Goal: Task Accomplishment & Management: Use online tool/utility

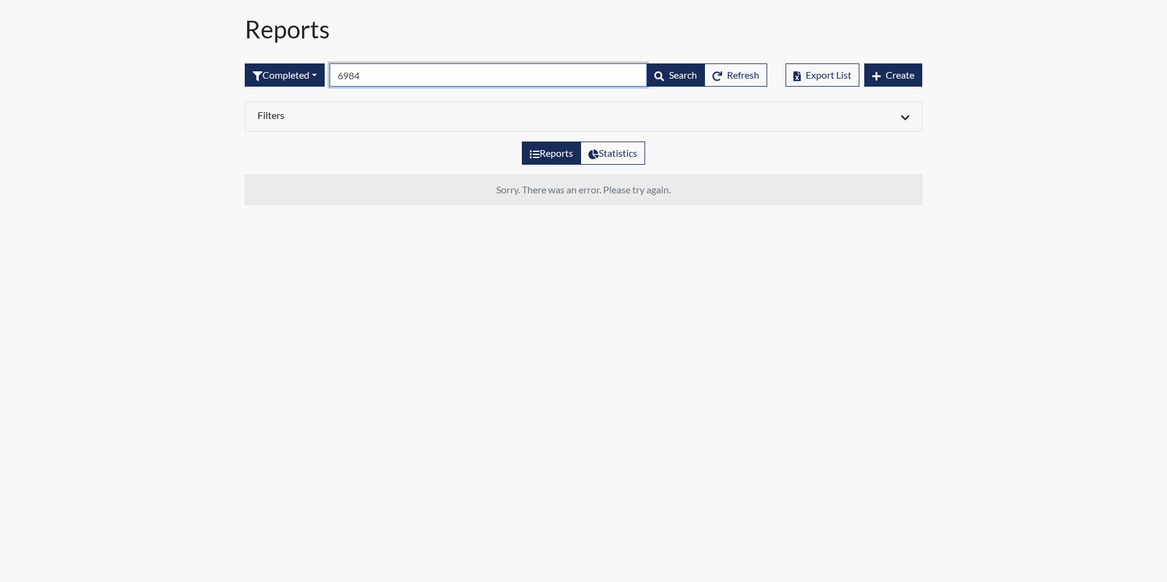
click at [374, 79] on input "6984" at bounding box center [488, 74] width 317 height 23
type input "6"
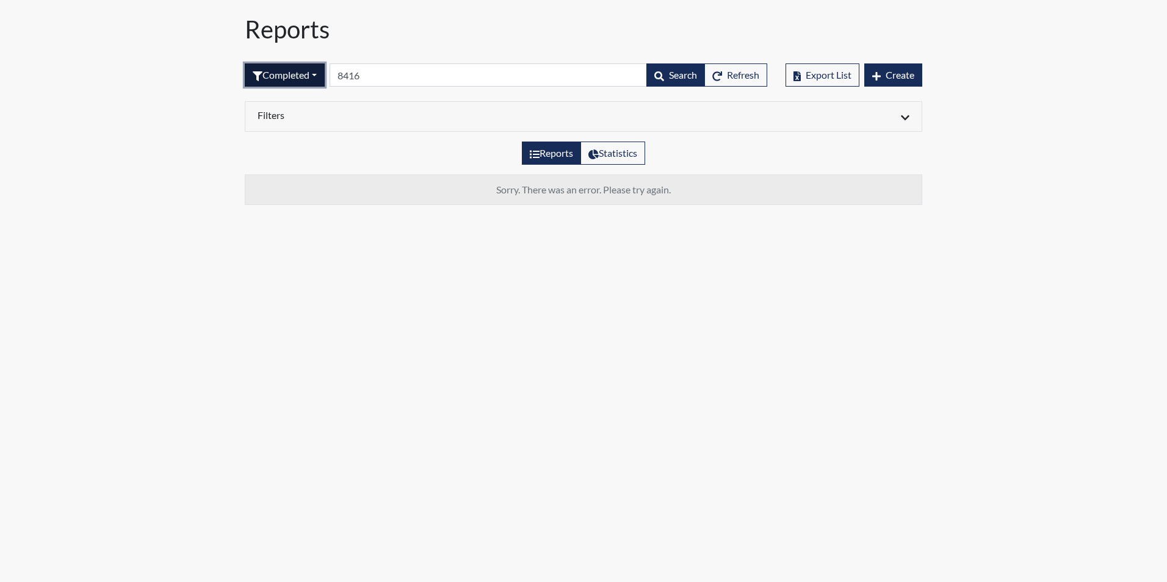
click at [318, 76] on button "Completed" at bounding box center [285, 74] width 80 height 23
click at [311, 145] on button "Sent by email" at bounding box center [293, 142] width 96 height 20
click at [328, 74] on button "Sent by email" at bounding box center [289, 74] width 88 height 23
click at [298, 201] on button "Completed" at bounding box center [293, 201] width 96 height 20
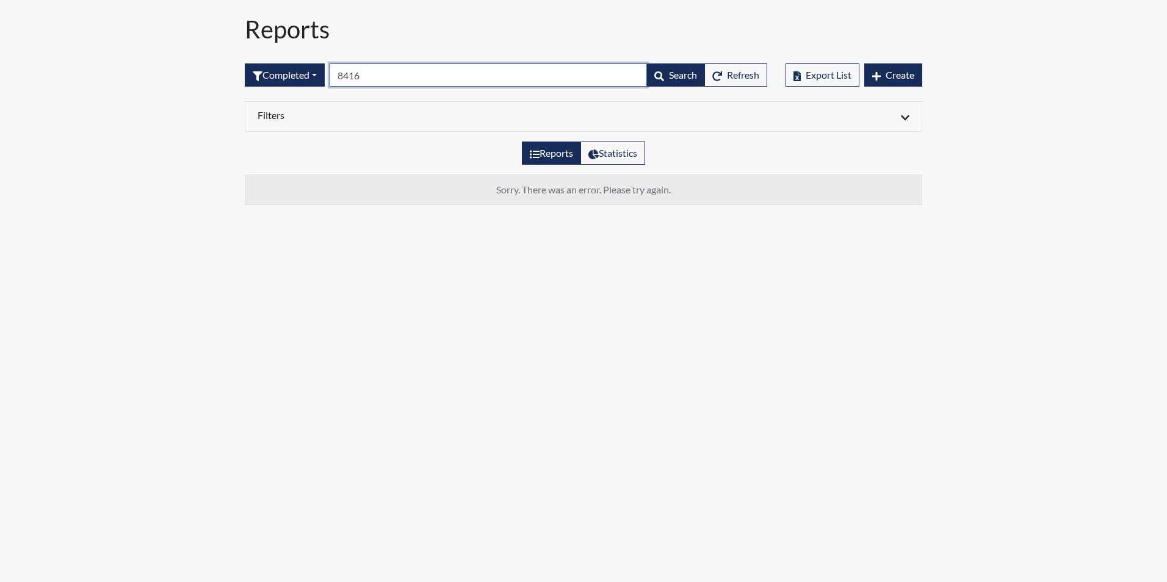
click at [389, 74] on input "8416" at bounding box center [488, 74] width 317 height 23
type input "8"
type input "[PERSON_NAME]"
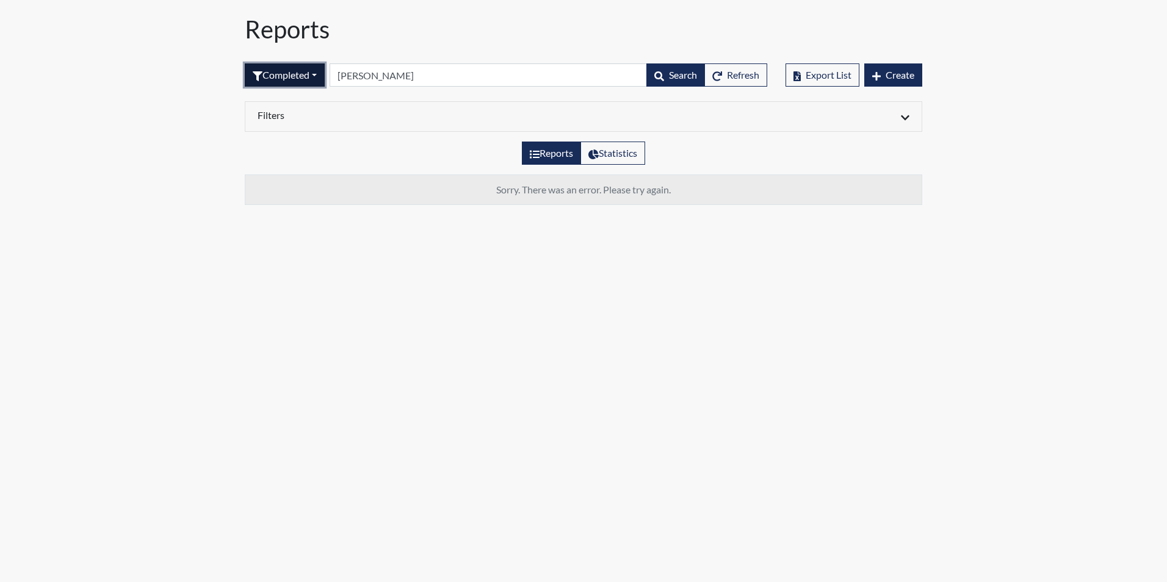
click at [318, 75] on button "Completed" at bounding box center [285, 74] width 80 height 23
click at [297, 145] on button "Sent by email" at bounding box center [293, 142] width 96 height 20
